Goal: Information Seeking & Learning: Learn about a topic

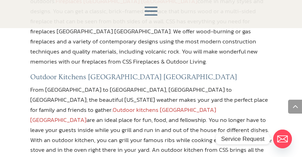
scroll to position [595, 0]
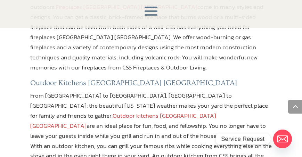
click at [150, 10] on span at bounding box center [151, 11] width 20 height 20
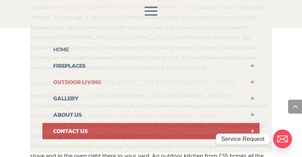
click at [73, 82] on link "OUTDOOR LIVING" at bounding box center [150, 82] width 217 height 16
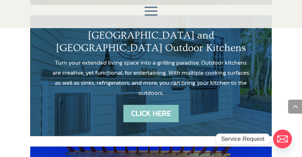
scroll to position [774, 0]
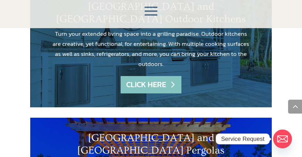
click at [160, 81] on link "CLICK HERE" at bounding box center [150, 85] width 60 height 18
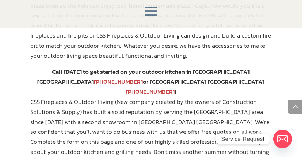
scroll to position [556, 0]
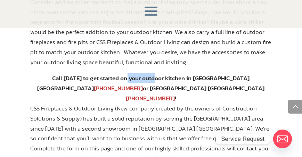
drag, startPoint x: 142, startPoint y: 68, endPoint x: 111, endPoint y: 72, distance: 31.8
click at [111, 73] on div "Call today to get started on your outdoor kitchen in Jacksonville FL 904-389-27…" at bounding box center [150, 88] width 241 height 30
click at [78, 73] on div "Call today to get started on your outdoor kitchen in Jacksonville FL 904-389-27…" at bounding box center [150, 88] width 241 height 30
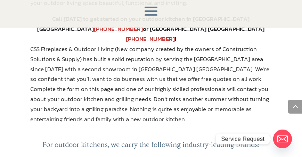
scroll to position [595, 0]
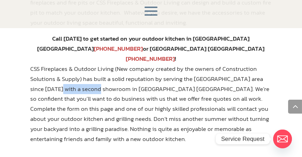
drag, startPoint x: 92, startPoint y: 70, endPoint x: 52, endPoint y: 70, distance: 39.6
click at [52, 70] on p "CSS Fireplaces & Outdoor Living (New company created by the owners of Construct…" at bounding box center [150, 107] width 241 height 86
click at [60, 68] on p "CSS Fireplaces & Outdoor Living (New company created by the owners of Construct…" at bounding box center [150, 107] width 241 height 86
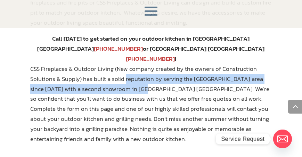
drag, startPoint x: 124, startPoint y: 58, endPoint x: 142, endPoint y: 68, distance: 20.5
click at [142, 68] on p "CSS Fireplaces & Outdoor Living (New company created by the owners of Construct…" at bounding box center [150, 107] width 241 height 86
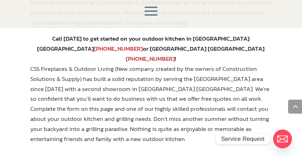
click at [148, 70] on p "CSS Fireplaces & Outdoor Living (New company created by the owners of Construct…" at bounding box center [150, 107] width 241 height 86
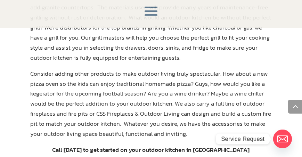
scroll to position [535, 0]
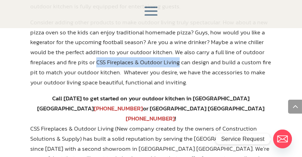
drag, startPoint x: 95, startPoint y: 50, endPoint x: 177, endPoint y: 52, distance: 81.3
click at [177, 52] on p "Consider adding other products to make outdoor living truly spectacular. How ab…" at bounding box center [150, 55] width 241 height 76
copy p "CSS Fireplaces & Outdoor Living"
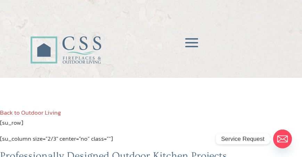
click at [188, 43] on span at bounding box center [191, 43] width 20 height 20
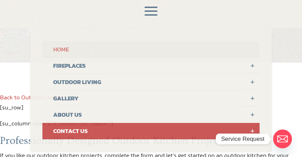
scroll to position [59, 0]
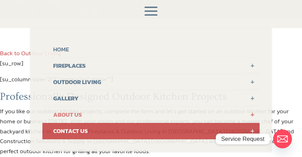
click at [65, 113] on link "ABOUT US" at bounding box center [150, 115] width 217 height 16
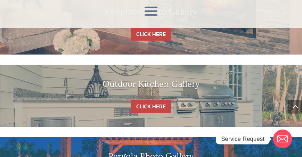
scroll to position [873, 0]
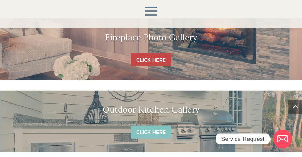
click at [151, 126] on link "CLICK HERE" at bounding box center [151, 132] width 41 height 13
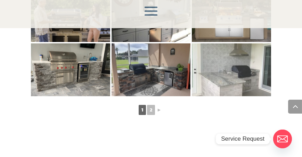
scroll to position [496, 0]
